Goal: Transaction & Acquisition: Purchase product/service

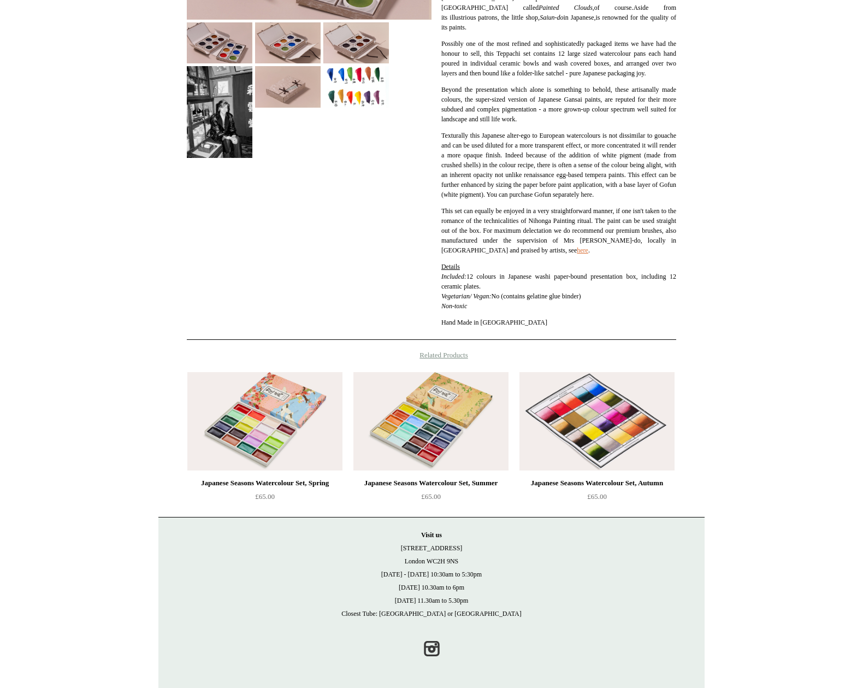
scroll to position [312, 0]
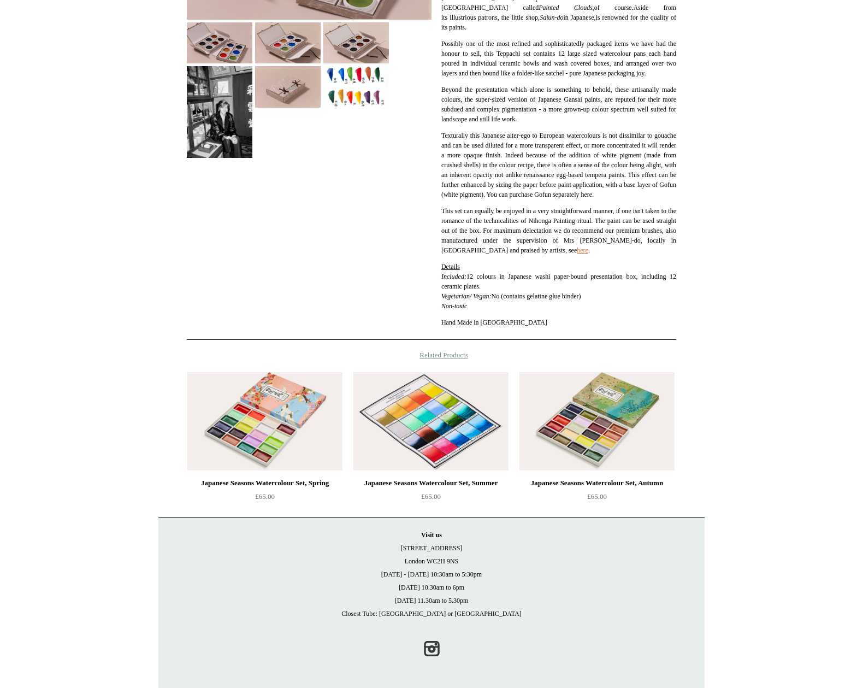
click at [431, 432] on img at bounding box center [431, 421] width 155 height 98
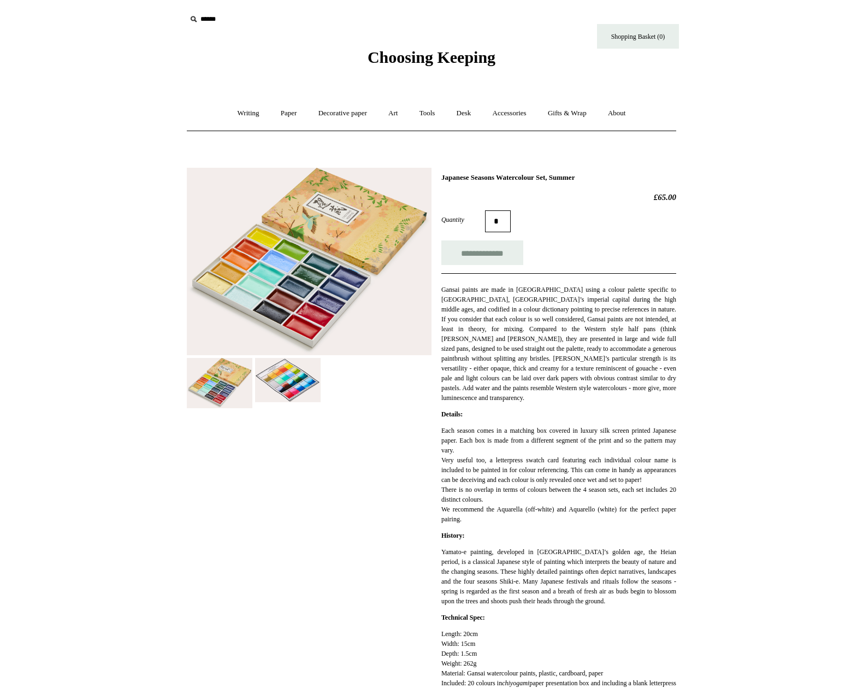
click at [293, 386] on img at bounding box center [288, 380] width 66 height 44
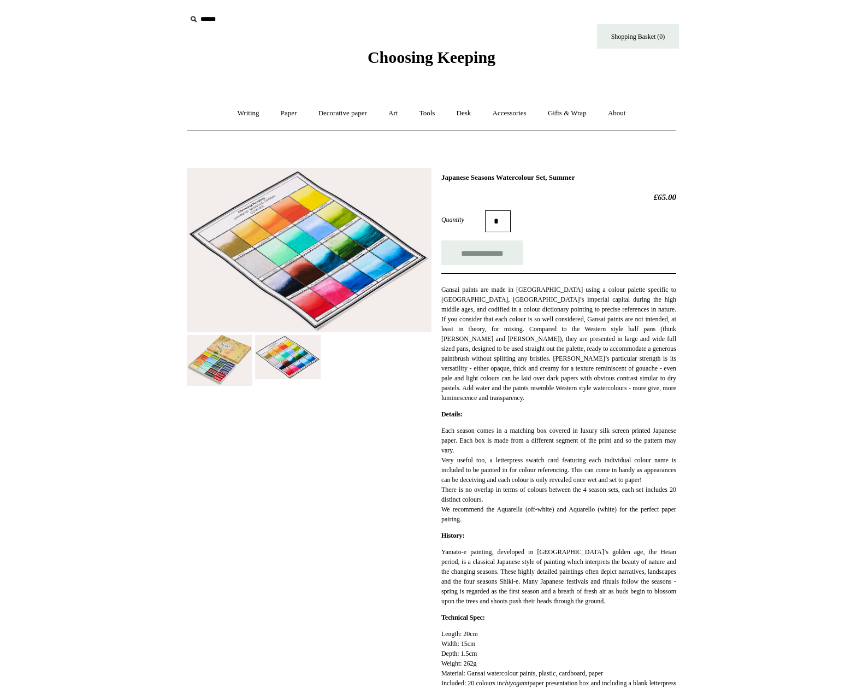
click at [260, 211] on img at bounding box center [309, 250] width 245 height 165
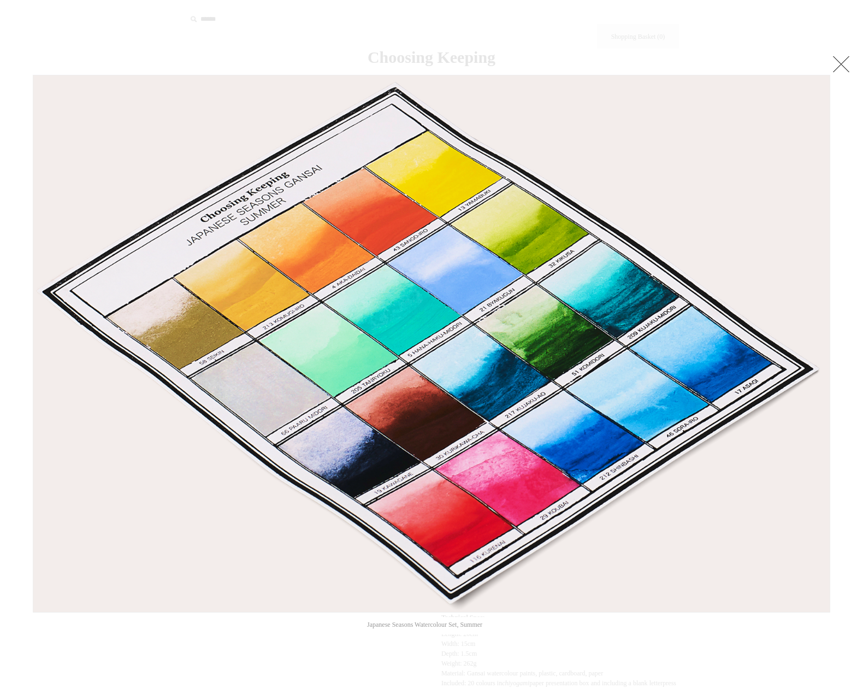
click at [841, 64] on link at bounding box center [842, 64] width 22 height 22
